Goal: Navigation & Orientation: Find specific page/section

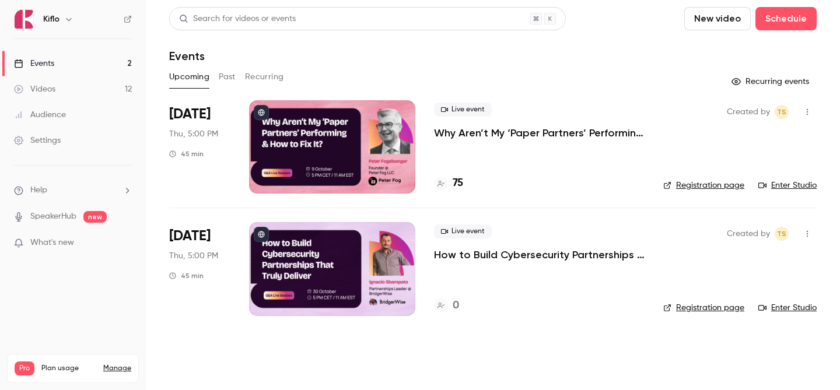
click at [80, 48] on ul "Events 2 Videos 12 Audience Settings" at bounding box center [73, 102] width 146 height 126
click at [78, 57] on link "Events 2" at bounding box center [73, 64] width 146 height 26
click at [460, 187] on h4 "75" at bounding box center [458, 184] width 11 height 16
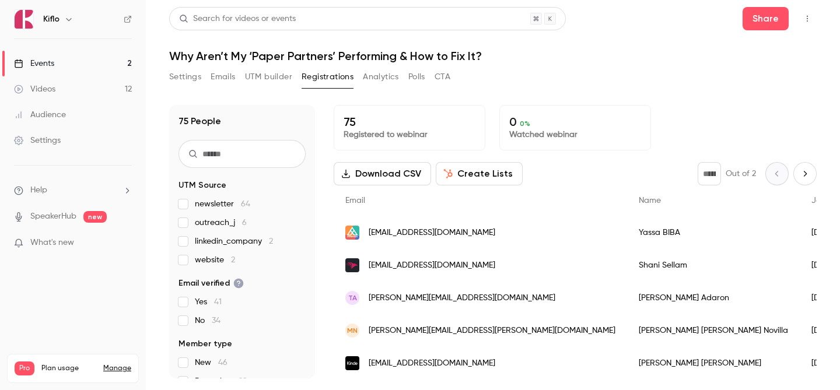
click at [68, 64] on link "Events 2" at bounding box center [73, 64] width 146 height 26
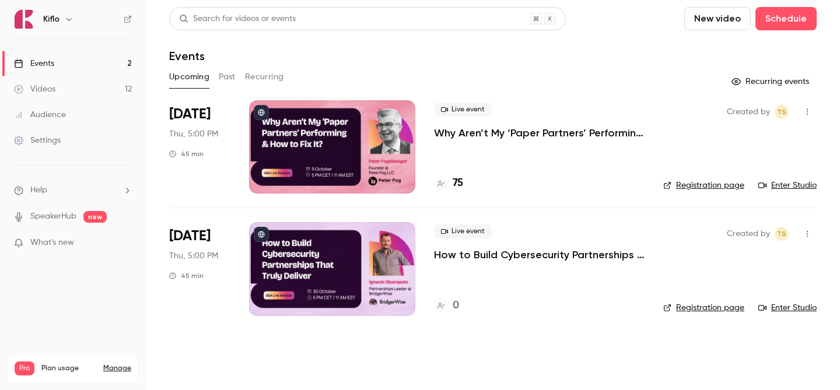
click at [354, 260] on div at bounding box center [332, 268] width 166 height 93
click at [103, 119] on link "Audience" at bounding box center [73, 115] width 146 height 26
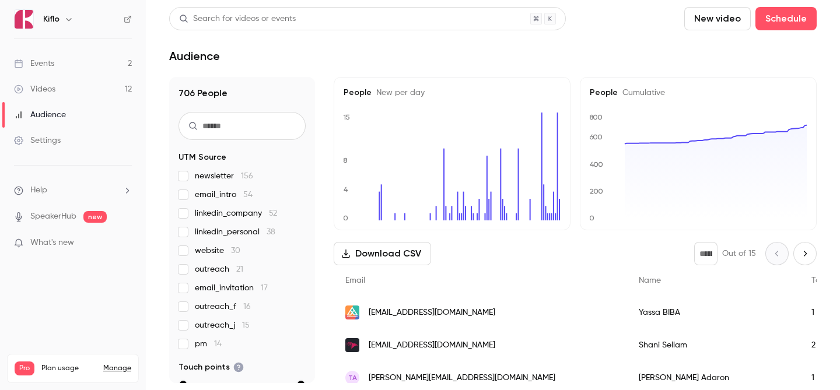
click at [95, 63] on link "Events 2" at bounding box center [73, 64] width 146 height 26
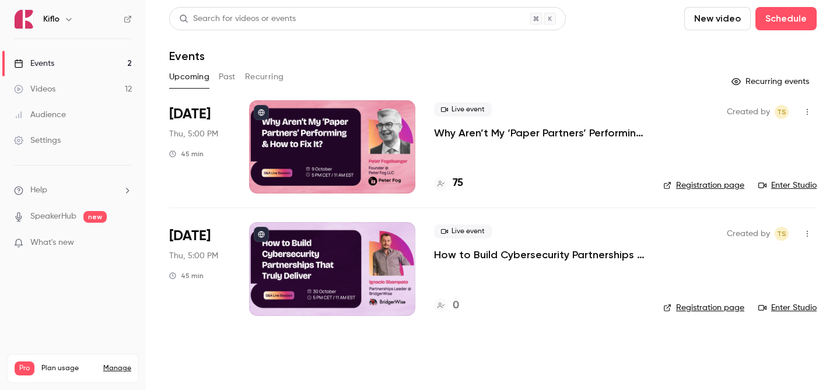
click at [89, 52] on link "Events 2" at bounding box center [73, 64] width 146 height 26
click at [92, 66] on link "Events 2" at bounding box center [73, 64] width 146 height 26
click at [92, 78] on link "Videos 12" at bounding box center [73, 89] width 146 height 26
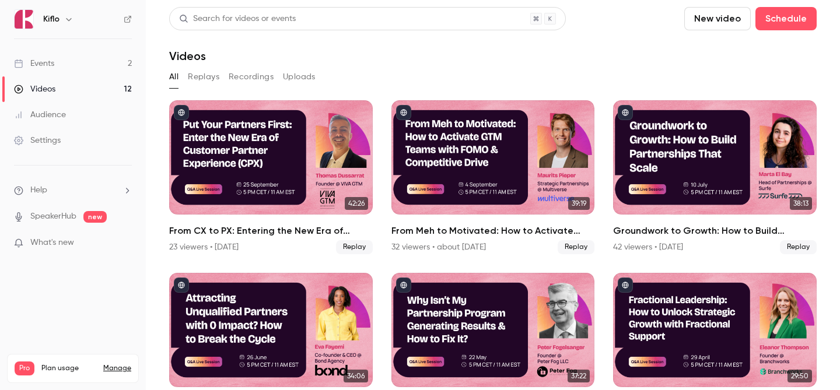
click at [92, 69] on link "Events 2" at bounding box center [73, 64] width 146 height 26
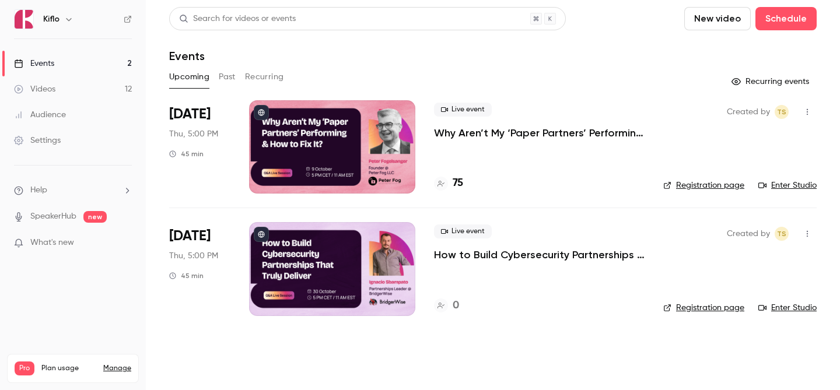
click at [128, 82] on link "Videos 12" at bounding box center [73, 89] width 146 height 26
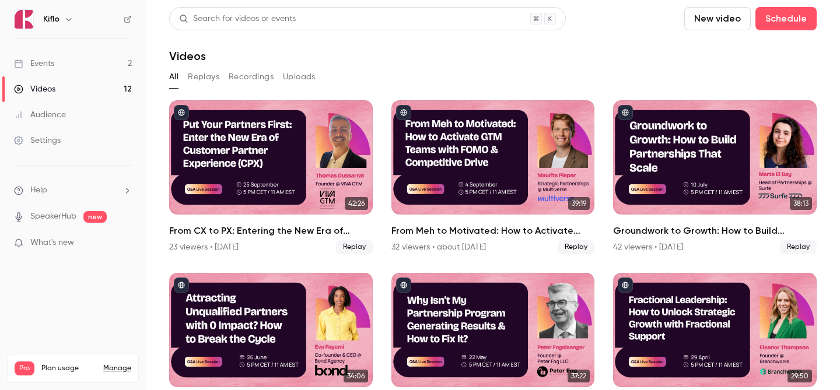
click at [103, 66] on link "Events 2" at bounding box center [73, 64] width 146 height 26
